Goal: Contribute content

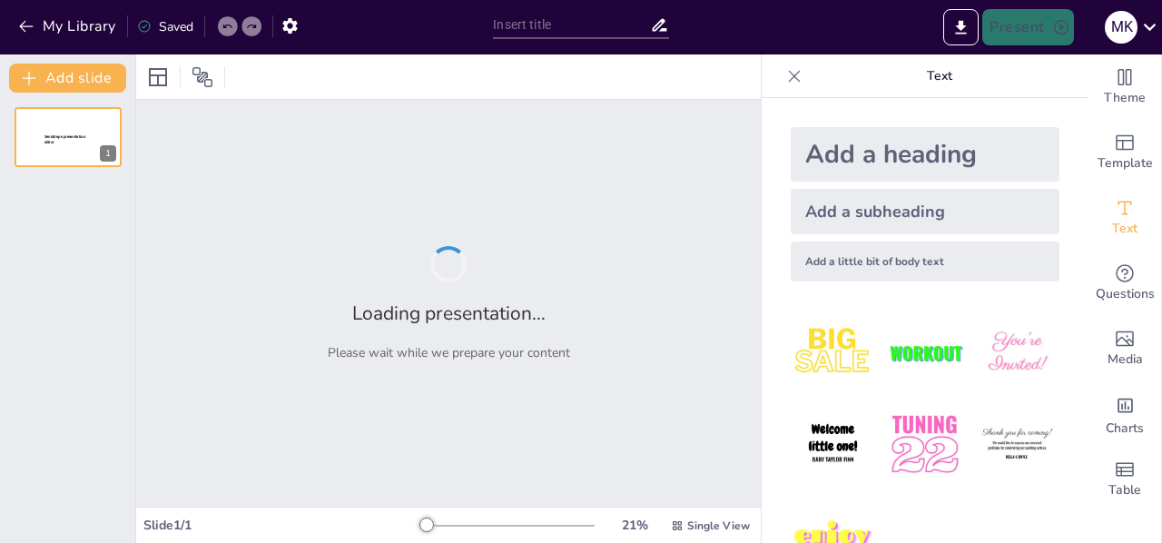
type input "New Sendsteps"
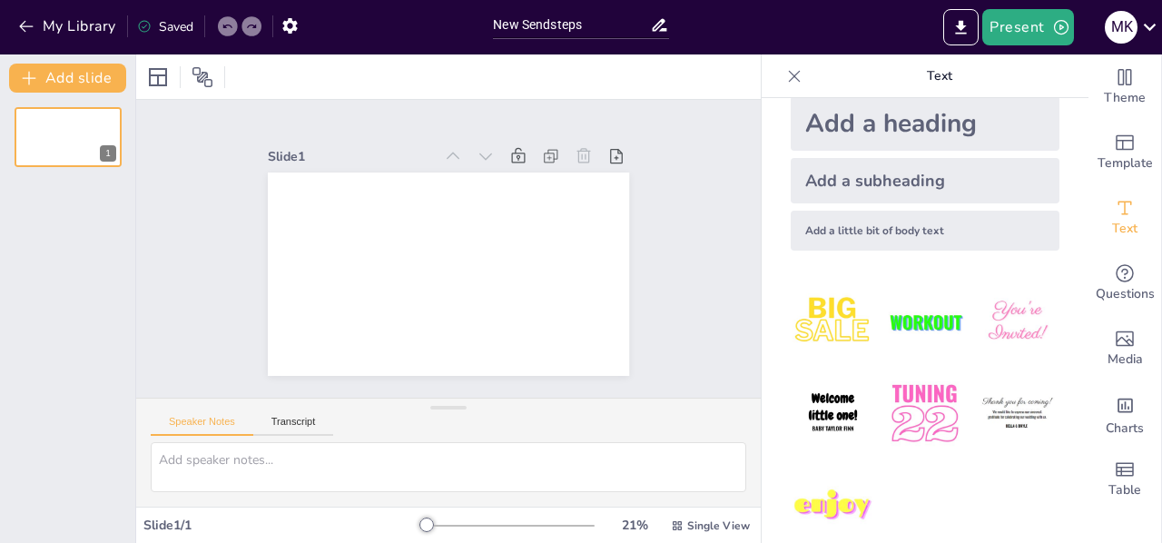
scroll to position [56, 0]
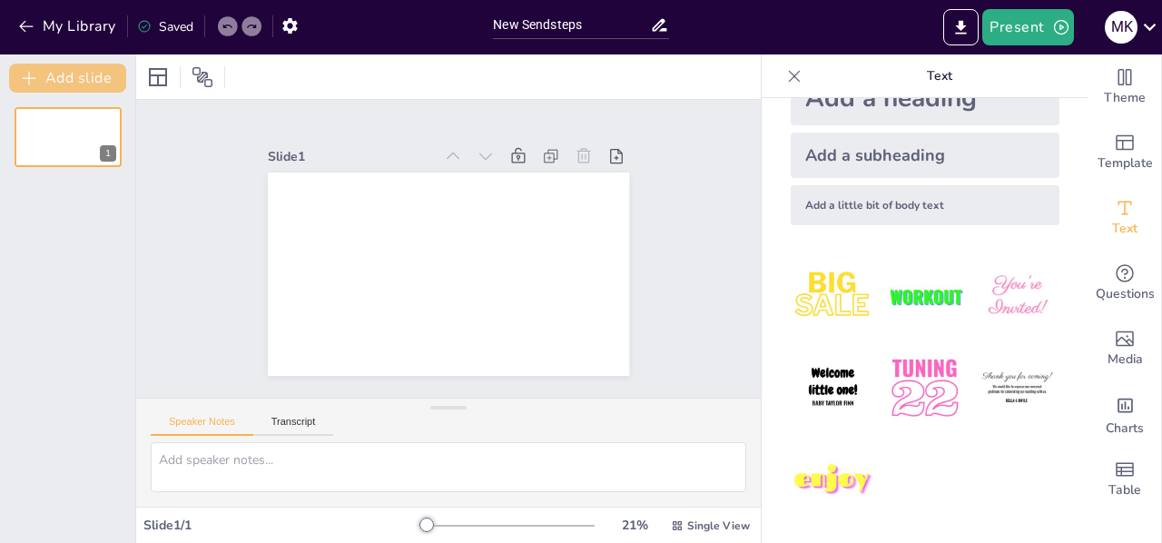
click at [100, 81] on button "Add slide" at bounding box center [67, 78] width 117 height 29
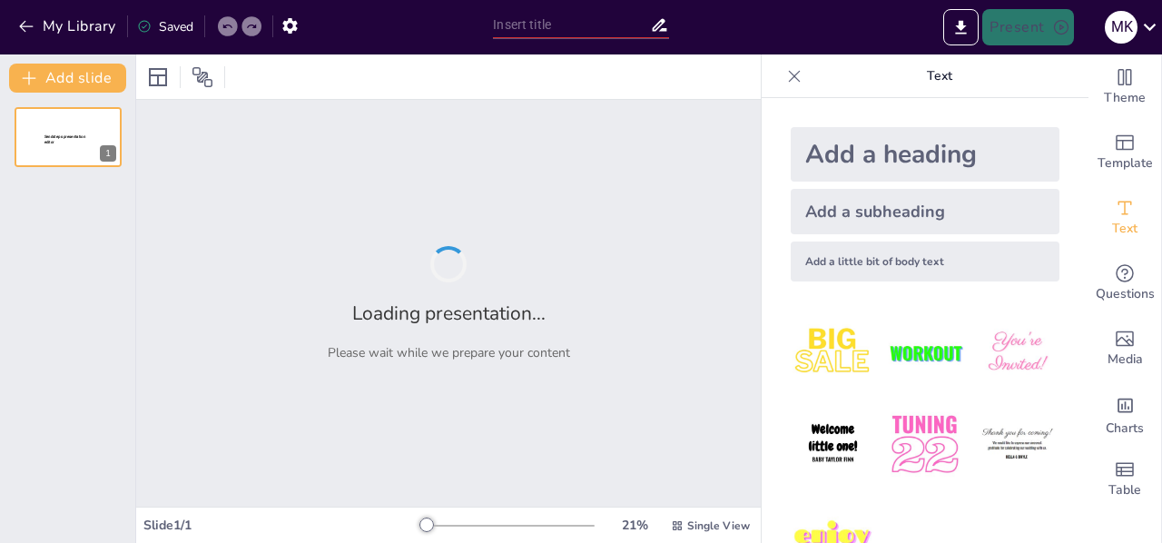
type input "DESCRIPCION GENERAL DE LA SITUACION Y DEL CONTEXTO JUDICIAL"
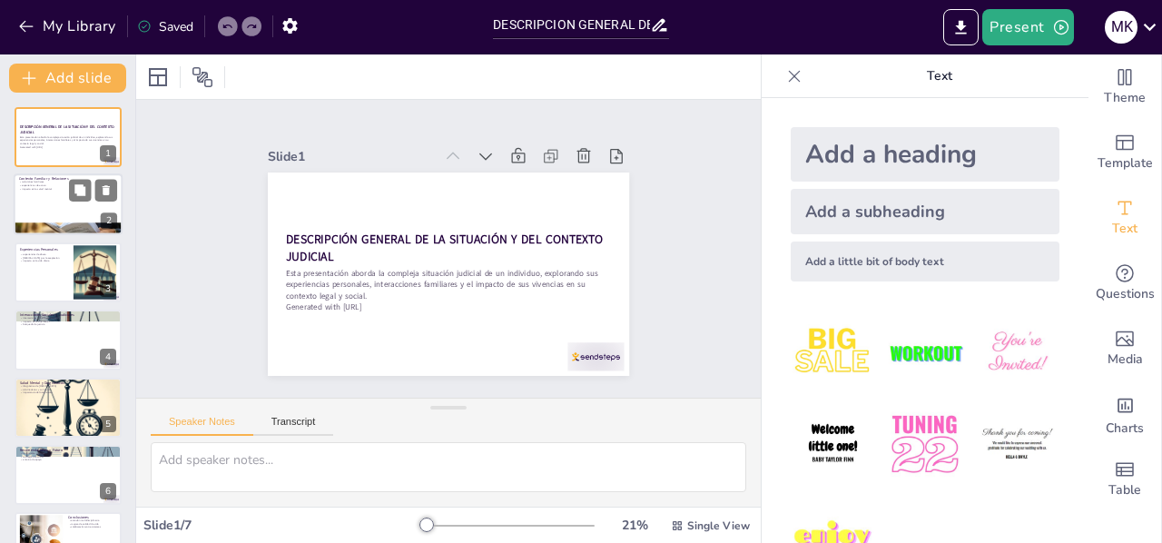
click at [67, 189] on p "impacto en la salud mental" at bounding box center [68, 190] width 98 height 4
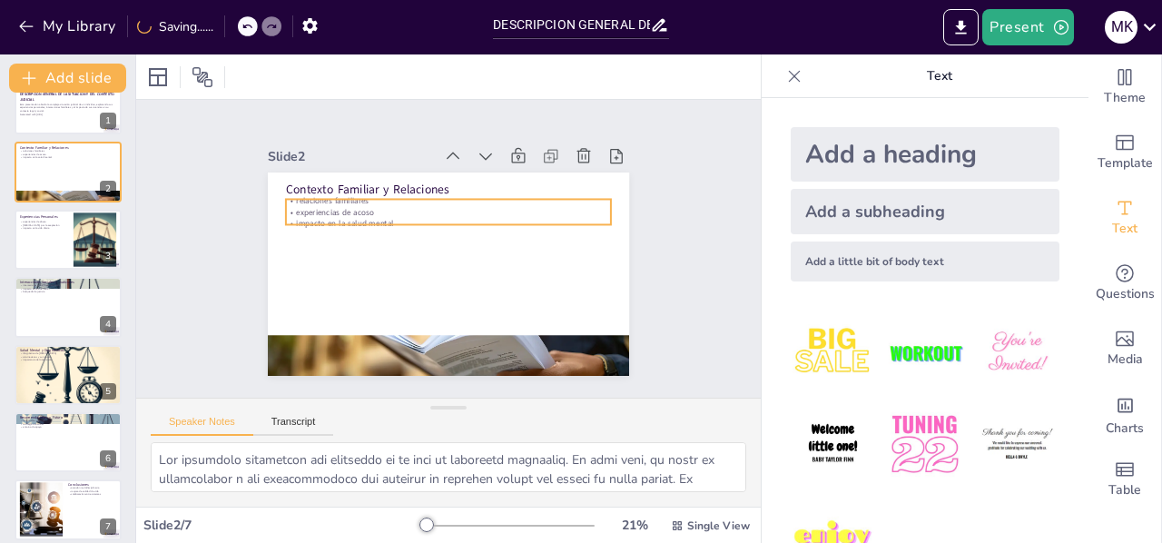
scroll to position [36, 0]
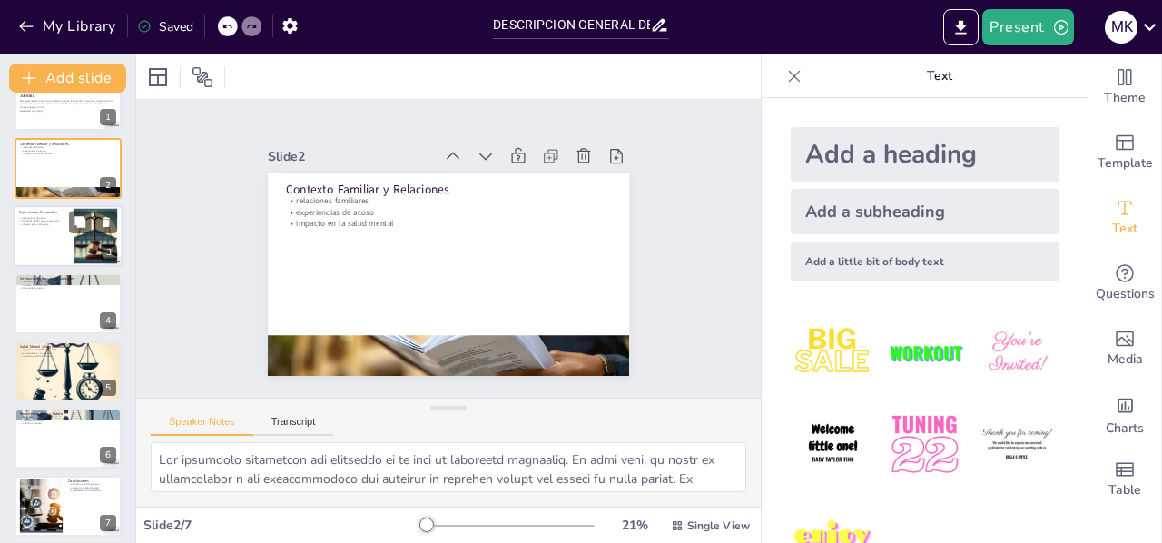
click at [76, 242] on div at bounding box center [95, 235] width 55 height 55
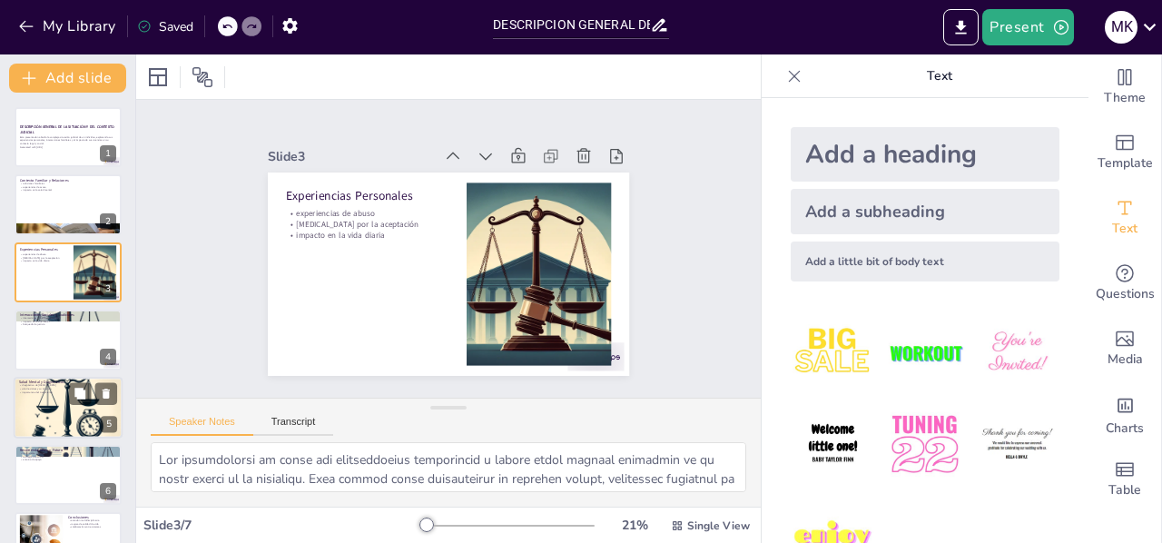
click at [58, 413] on div at bounding box center [68, 407] width 109 height 109
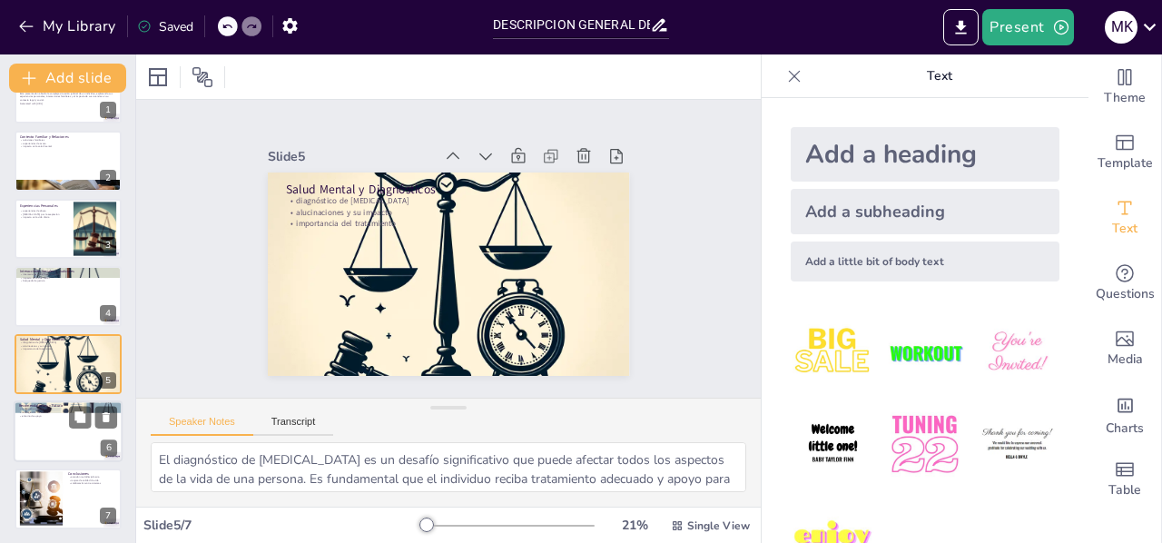
click at [50, 424] on div at bounding box center [68, 431] width 109 height 62
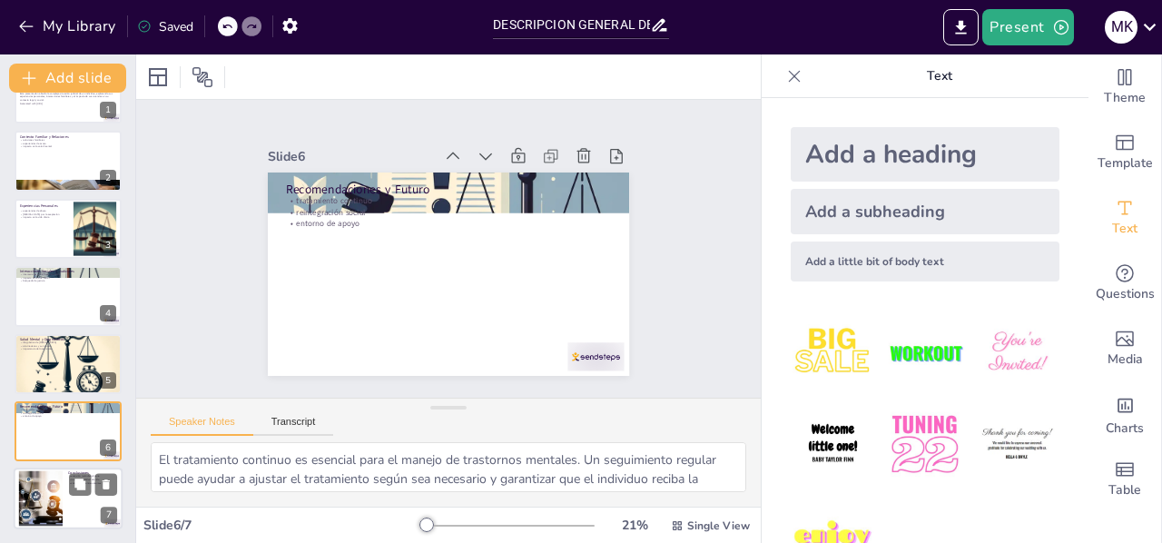
click at [44, 485] on div at bounding box center [40, 498] width 125 height 55
type textarea "La atención multidisciplinaria es clave para abordar la complejidad de la situa…"
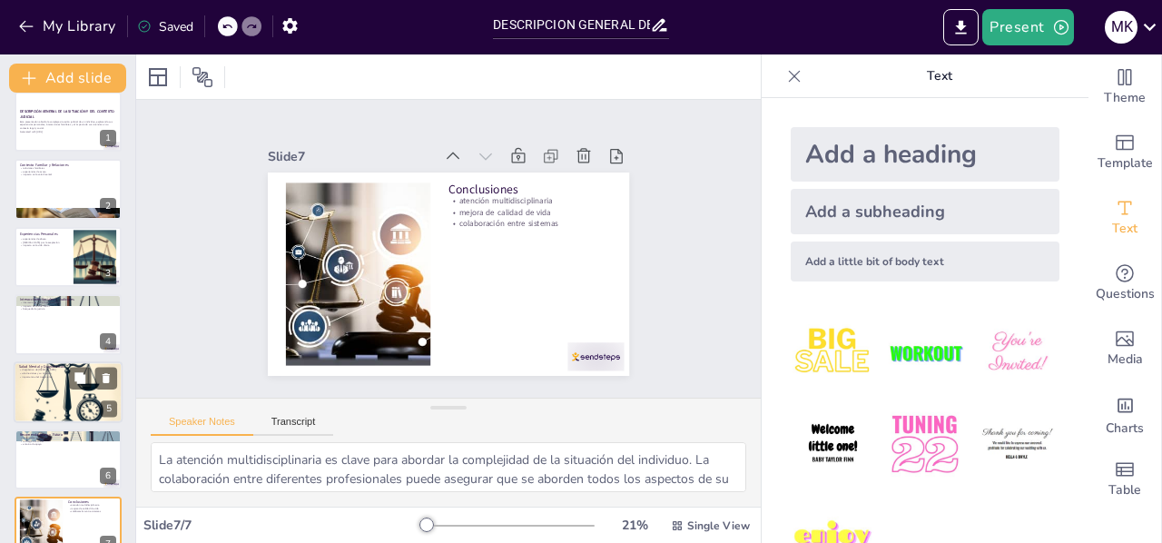
scroll to position [0, 0]
